Goal: Navigation & Orientation: Find specific page/section

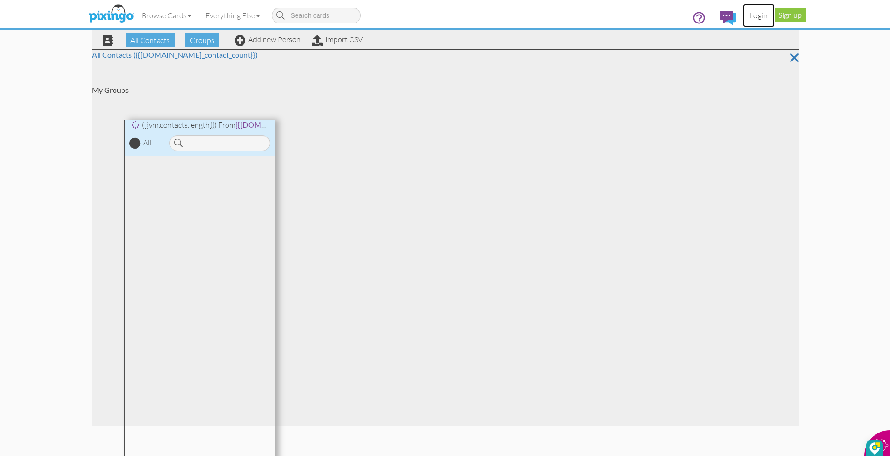
click at [754, 13] on link "Login" at bounding box center [759, 15] width 32 height 23
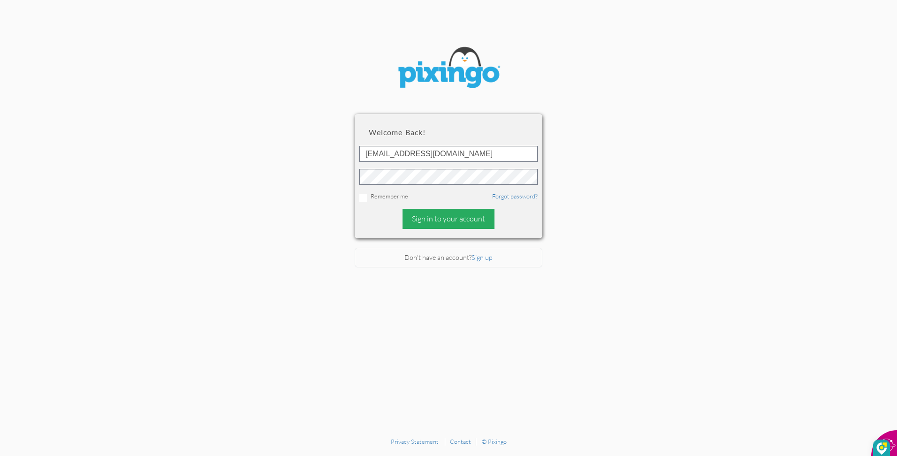
click at [422, 217] on div "Sign in to your account" at bounding box center [449, 219] width 92 height 20
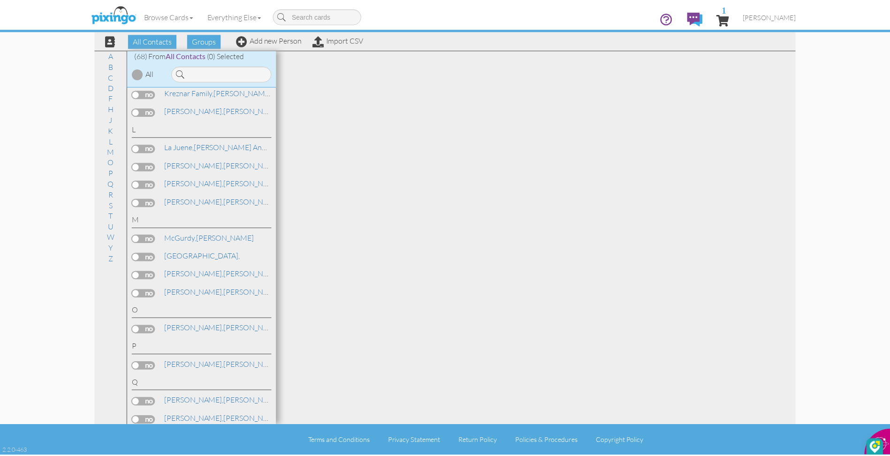
scroll to position [618, 0]
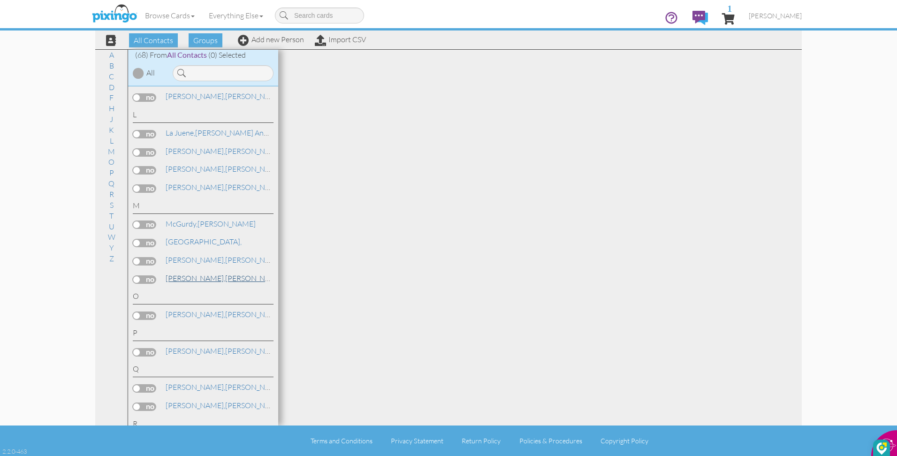
click at [212, 275] on link "[PERSON_NAME] and [PERSON_NAME]" at bounding box center [262, 278] width 194 height 11
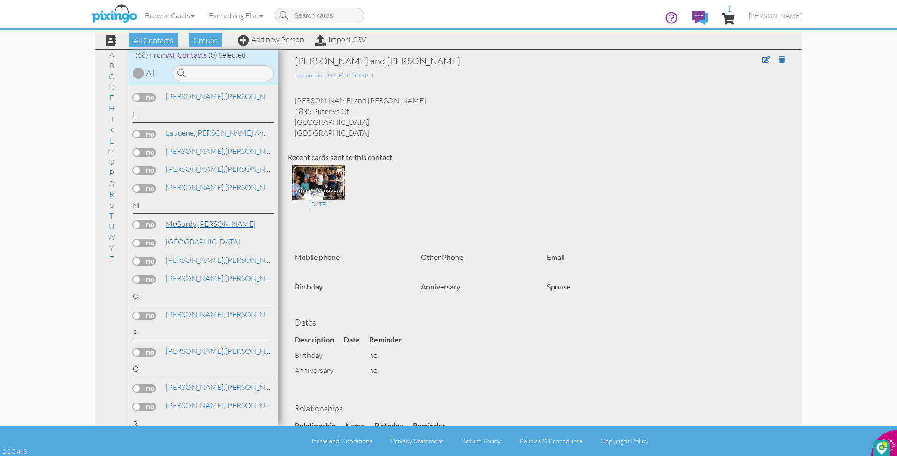
click at [170, 225] on span "McGurdy," at bounding box center [182, 223] width 32 height 9
click at [772, 14] on span "[PERSON_NAME]" at bounding box center [775, 16] width 53 height 8
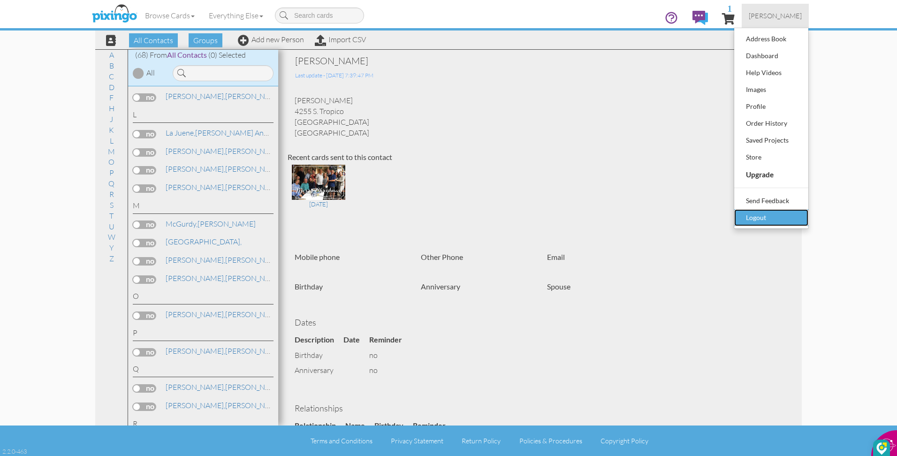
click at [746, 219] on div "Logout" at bounding box center [771, 218] width 55 height 14
